Goal: Check status

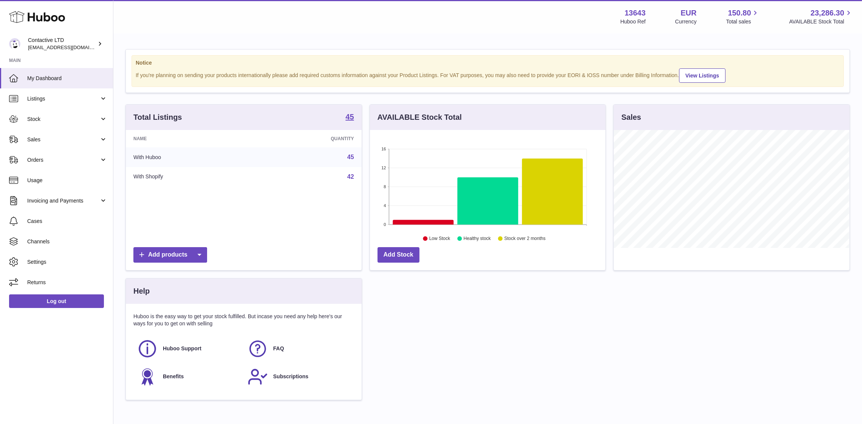
scroll to position [118, 236]
click at [76, 144] on link "Sales" at bounding box center [56, 139] width 113 height 20
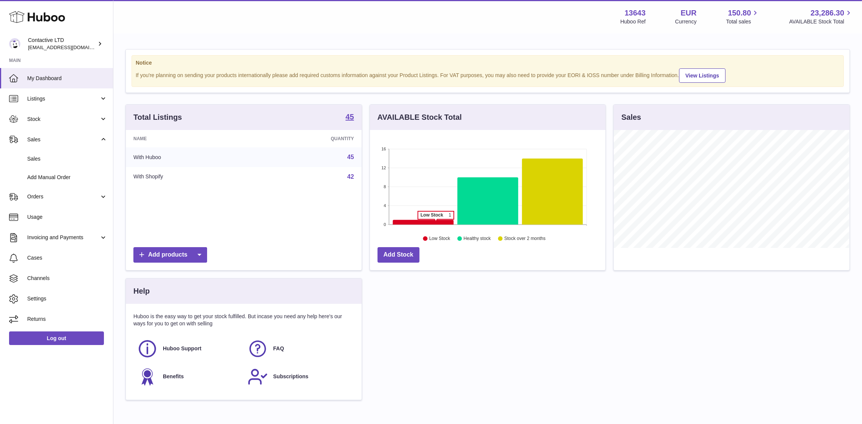
click at [436, 224] on icon at bounding box center [423, 222] width 61 height 5
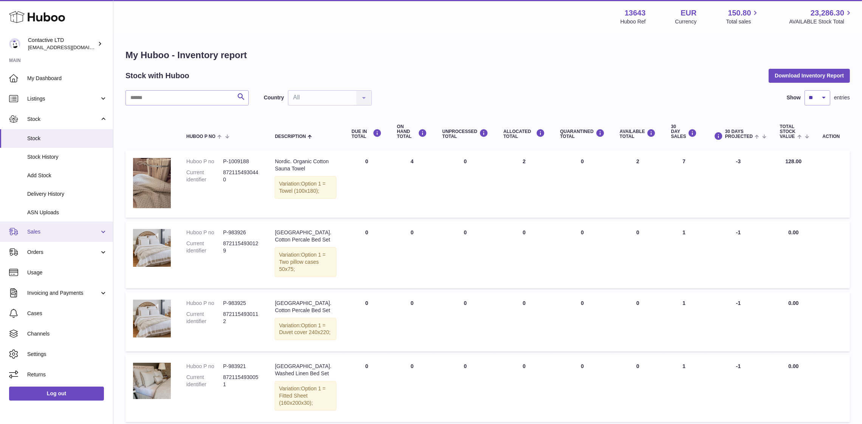
click at [69, 235] on link "Sales" at bounding box center [56, 231] width 113 height 20
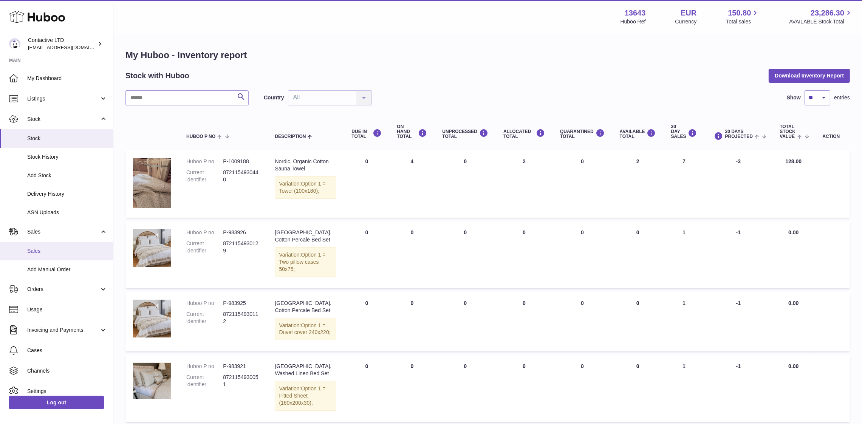
click at [71, 253] on span "Sales" at bounding box center [67, 251] width 80 height 7
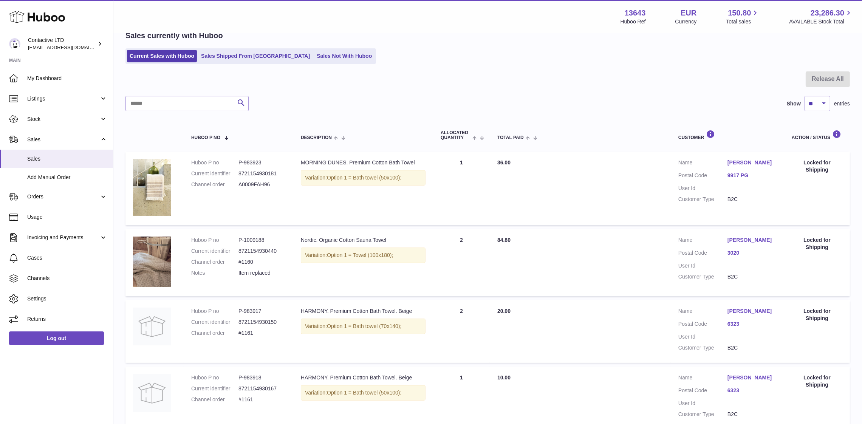
scroll to position [39, 0]
click at [750, 160] on link "Annika Dijkhuis" at bounding box center [752, 161] width 49 height 7
click at [600, 184] on div at bounding box center [431, 212] width 862 height 424
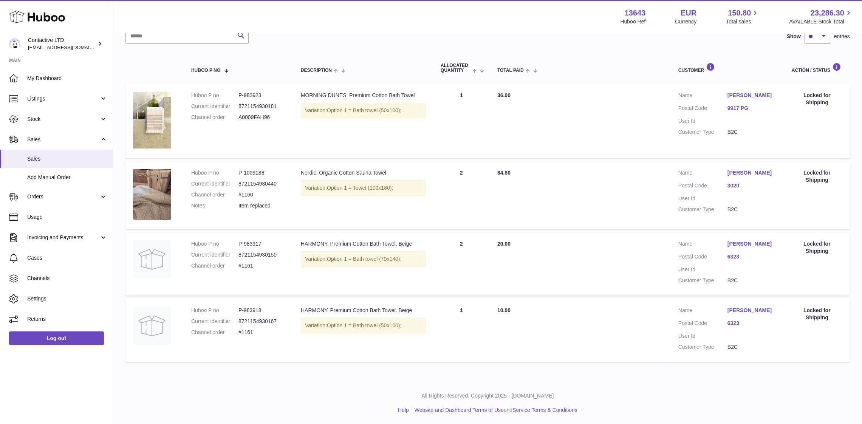
scroll to position [0, 0]
